Goal: Book appointment/travel/reservation

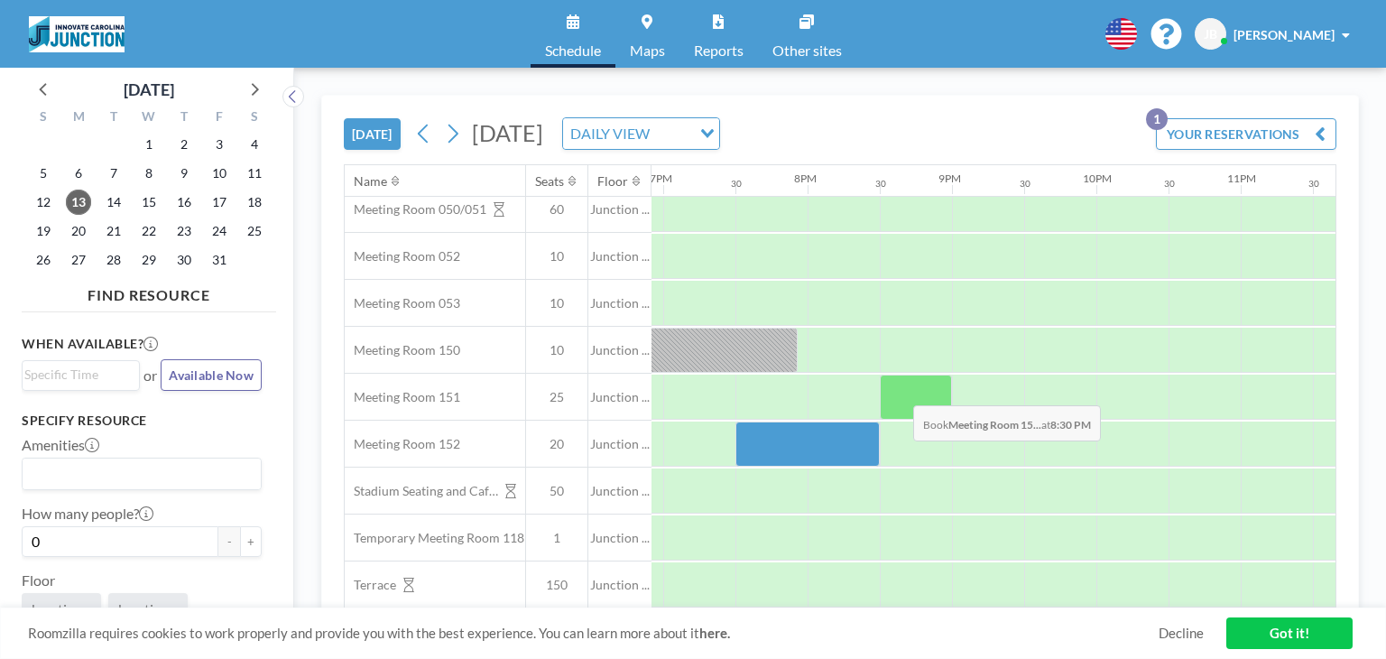
scroll to position [66, 2744]
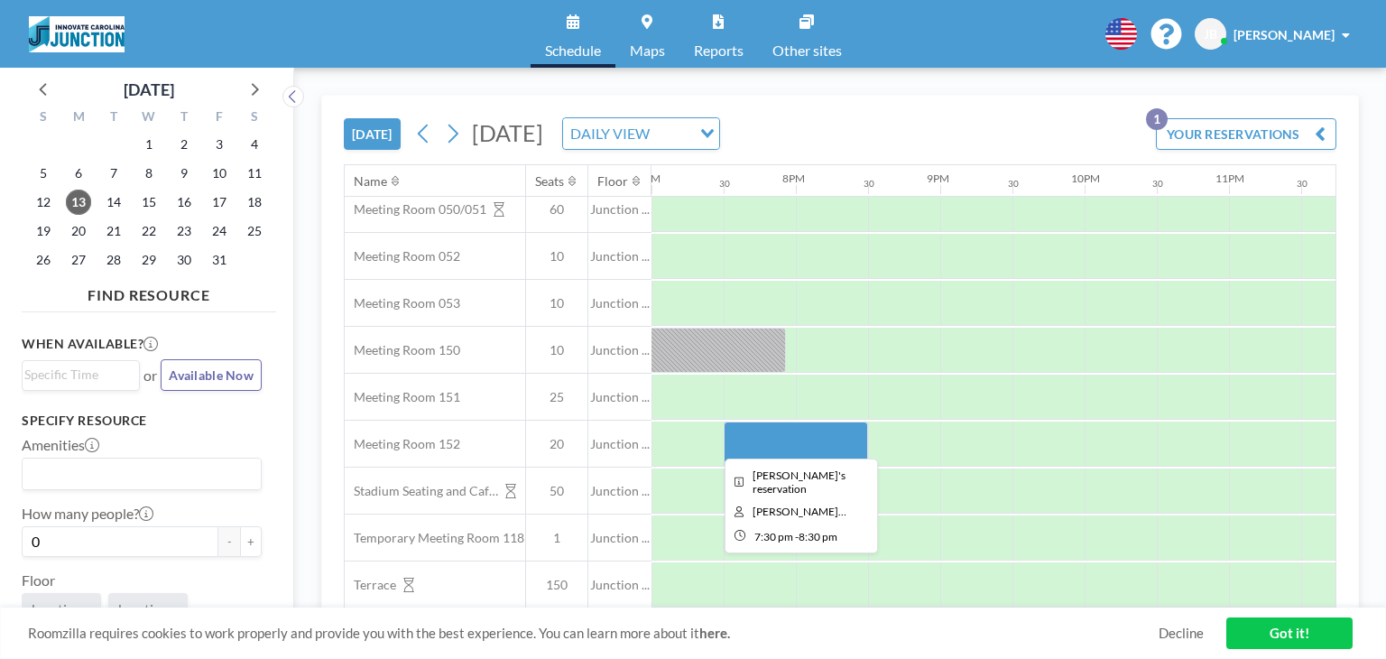
click at [758, 440] on div at bounding box center [796, 443] width 144 height 45
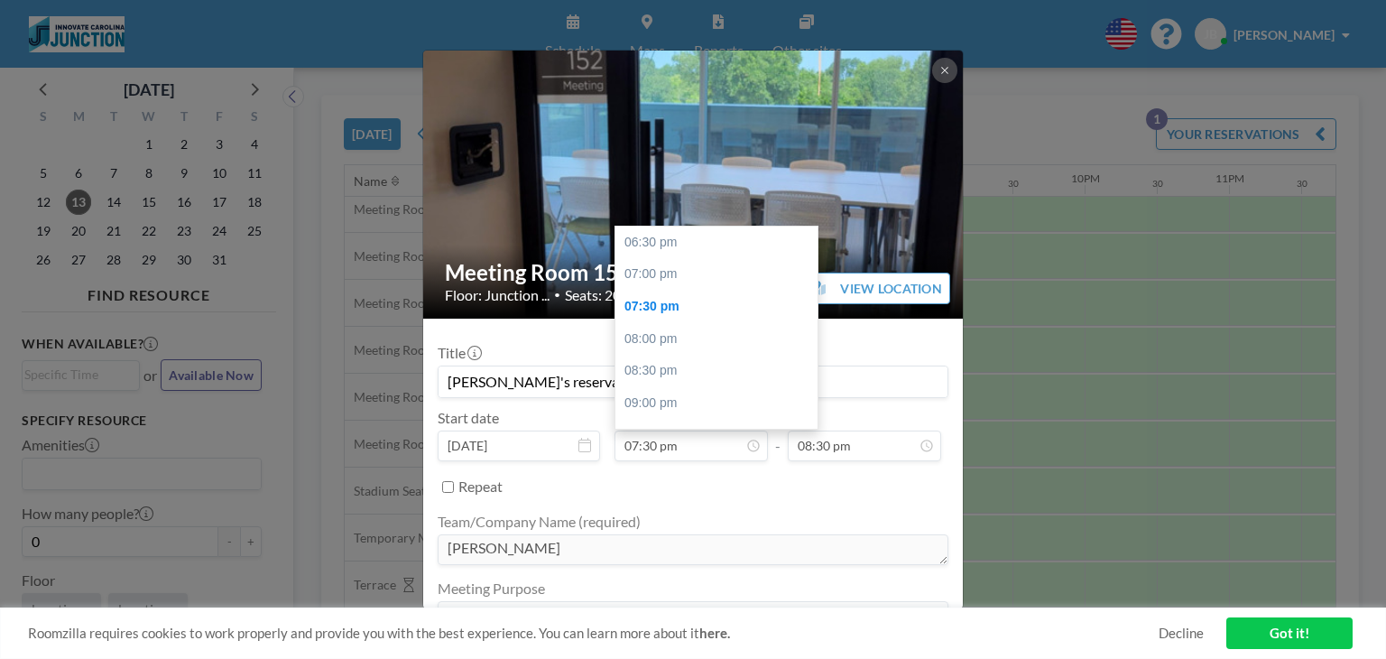
click at [758, 440] on input "07:30 pm" at bounding box center [691, 445] width 153 height 31
drag, startPoint x: 811, startPoint y: 297, endPoint x: 807, endPoint y: 275, distance: 22.1
click at [810, 275] on div at bounding box center [812, 296] width 5 height 104
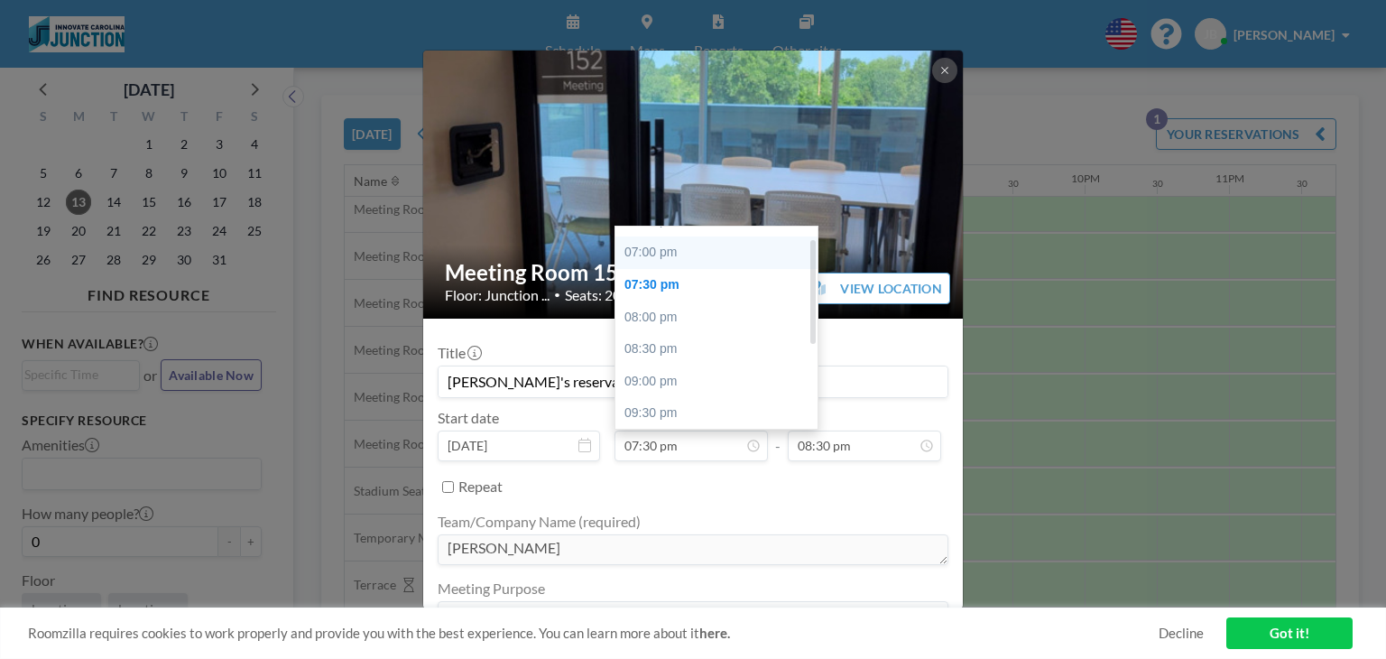
click at [740, 255] on div "07:00 pm" at bounding box center [721, 252] width 211 height 32
type input "07:00 pm"
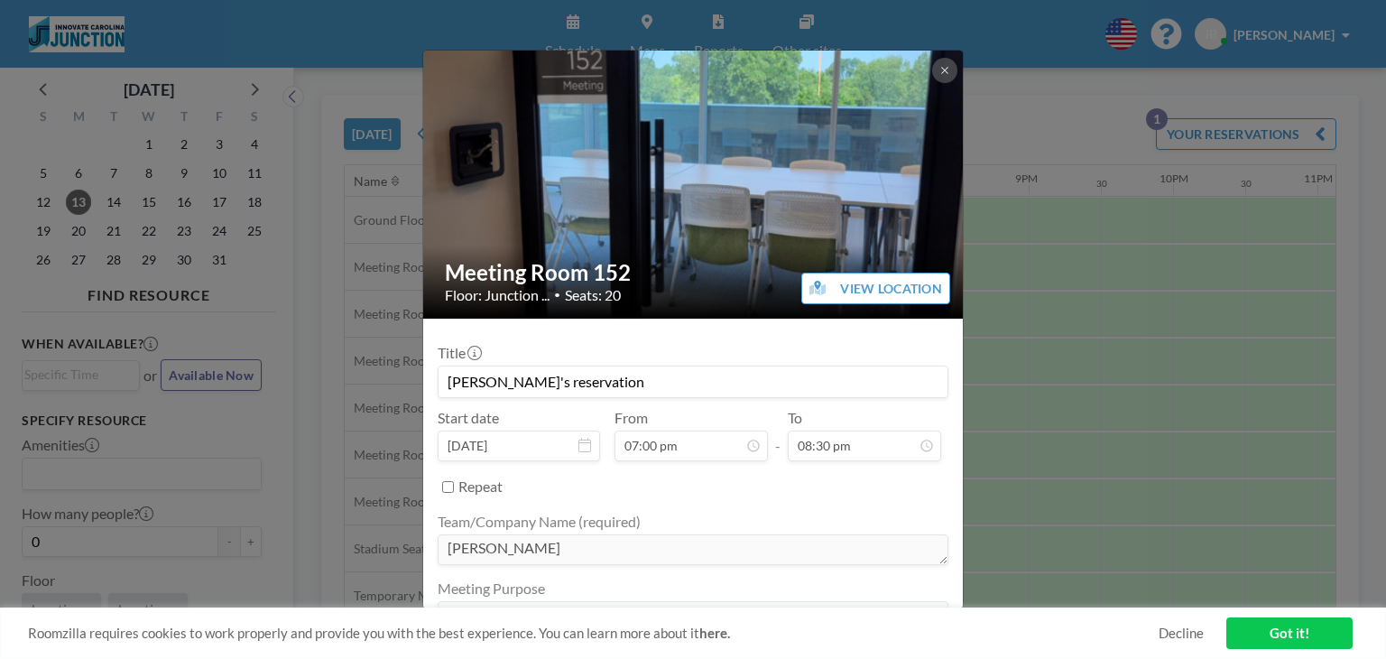
scroll to position [0, 2671]
click at [1312, 640] on link "Got it!" at bounding box center [1290, 633] width 126 height 32
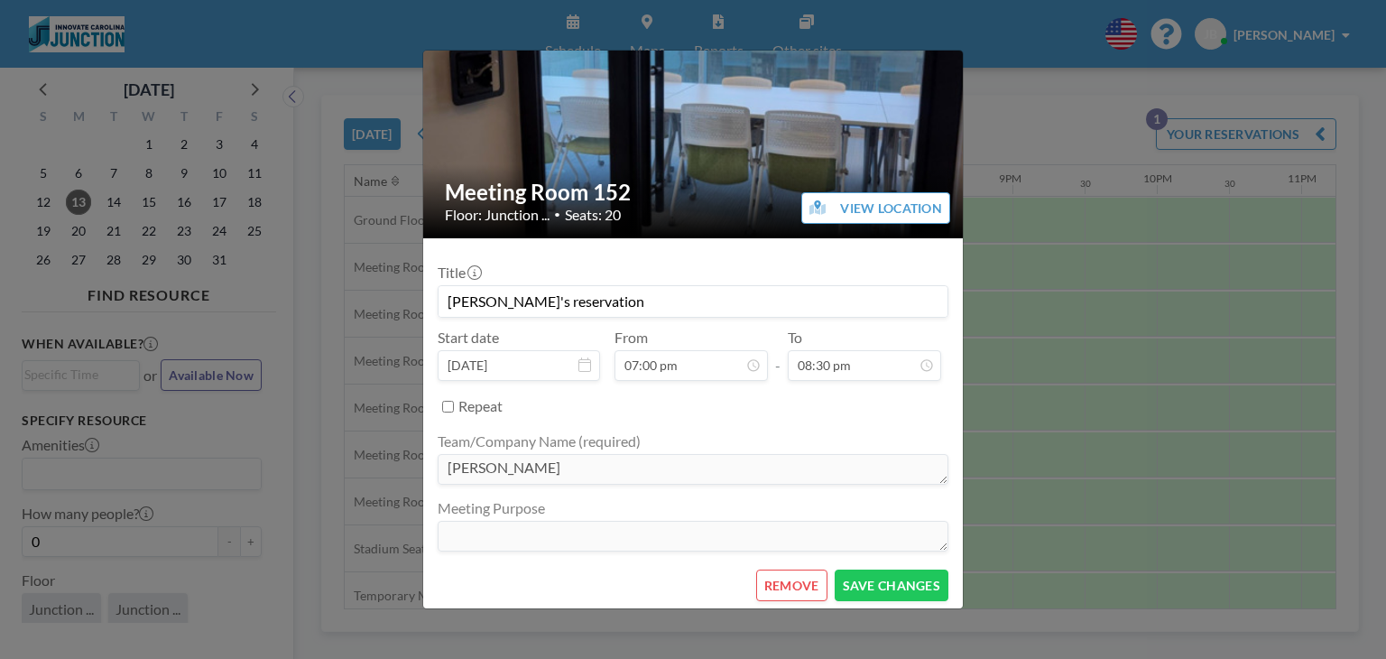
scroll to position [86, 0]
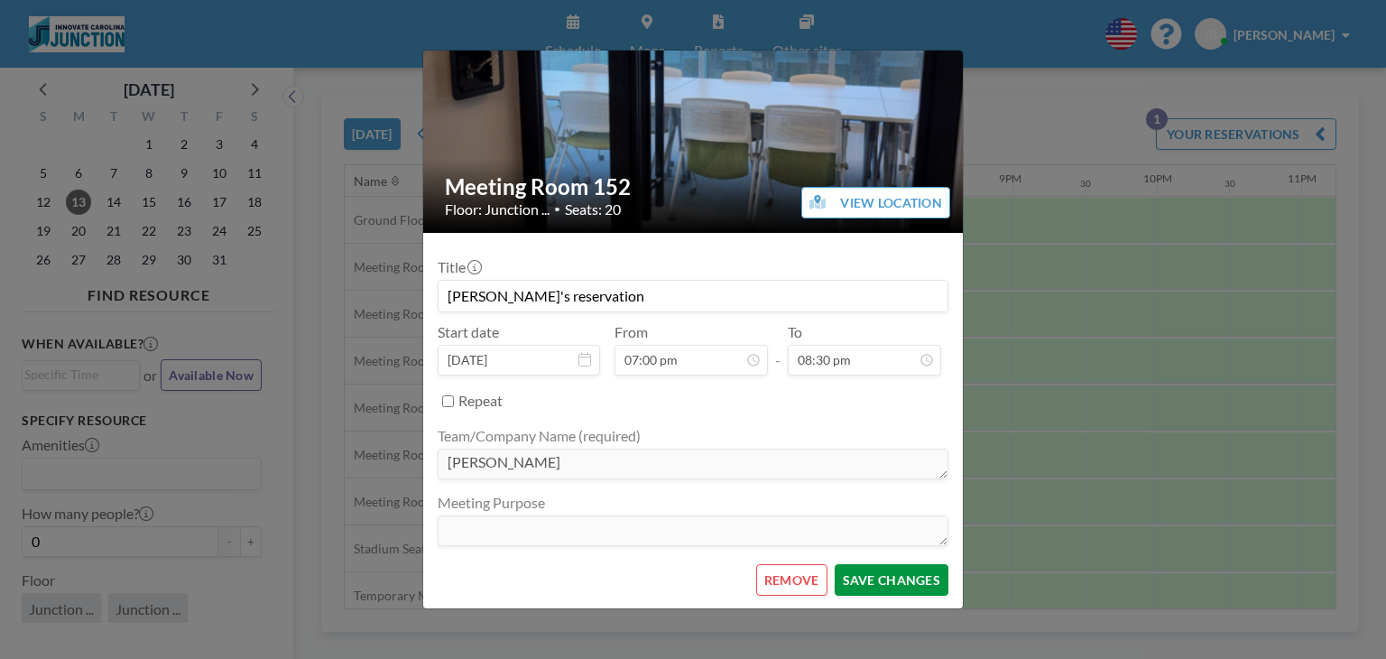
click at [891, 584] on button "SAVE CHANGES" at bounding box center [892, 580] width 114 height 32
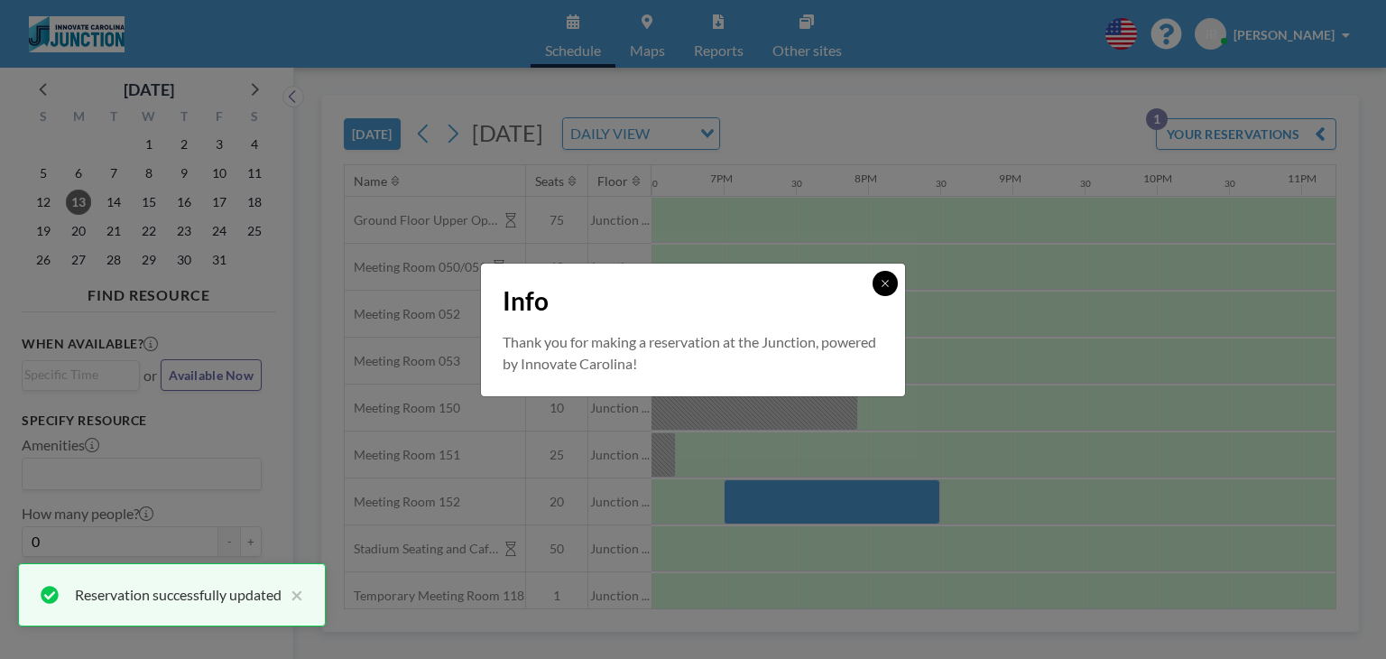
click at [890, 282] on icon at bounding box center [885, 283] width 11 height 11
